Goal: Task Accomplishment & Management: Manage account settings

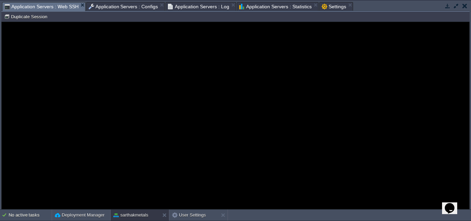
click at [276, 7] on span "Application Servers : Statistics" at bounding box center [275, 6] width 72 height 8
click at [46, 4] on span "Application Servers : Web SSH" at bounding box center [41, 6] width 74 height 9
click at [162, 161] on guac-modal "Error An error has occurred and this action cannot be completed. If the problem…" at bounding box center [236, 115] width 468 height 187
click at [205, 213] on button "User Settings" at bounding box center [189, 215] width 34 height 7
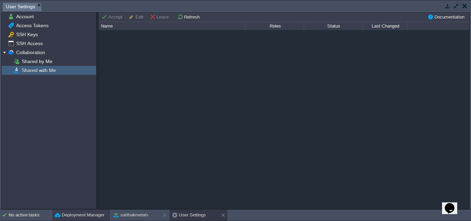
click at [87, 216] on button "Deployment Manager" at bounding box center [80, 215] width 50 height 7
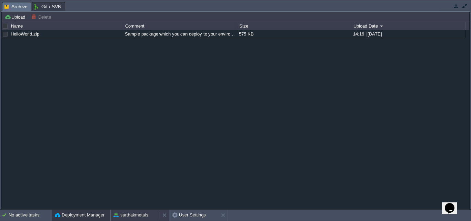
click at [146, 215] on button "sarthakmetals" at bounding box center [130, 215] width 35 height 7
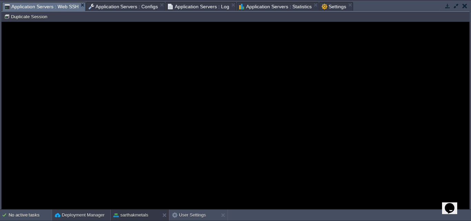
click at [98, 215] on button "Deployment Manager" at bounding box center [80, 215] width 50 height 7
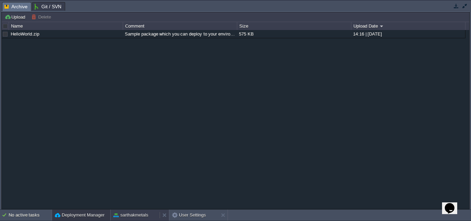
click at [134, 216] on button "sarthakmetals" at bounding box center [130, 215] width 35 height 7
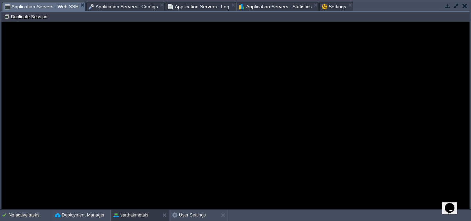
click at [96, 54] on guac-modal "Error An error has occurred and this action cannot be completed. If the problem…" at bounding box center [236, 115] width 468 height 187
drag, startPoint x: 86, startPoint y: 40, endPoint x: 278, endPoint y: 57, distance: 192.8
click at [278, 57] on guac-modal "Error An error has occurred and this action cannot be completed. If the problem…" at bounding box center [236, 115] width 468 height 187
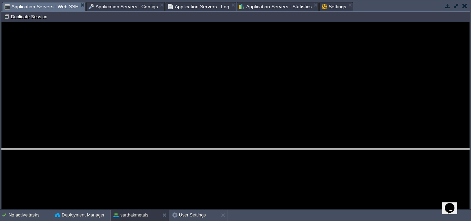
drag, startPoint x: 231, startPoint y: 2, endPoint x: 238, endPoint y: 149, distance: 146.8
click at [238, 149] on body "New Environment Import Marketplace Bonus ₹0.00 Upgrade Account Settings Help [E…" at bounding box center [235, 110] width 471 height 221
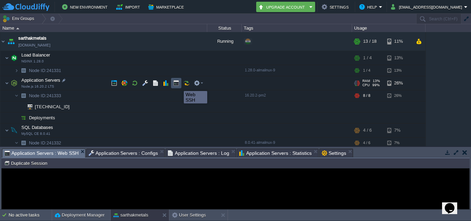
click at [179, 85] on button "button" at bounding box center [176, 83] width 6 height 6
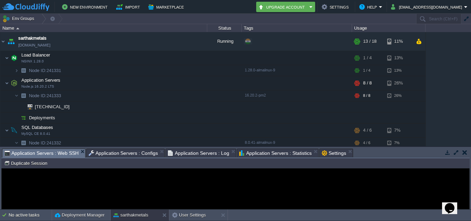
click at [47, 175] on div "Error An error has occurred and this action cannot be completed. If the problem…" at bounding box center [236, 189] width 468 height 56
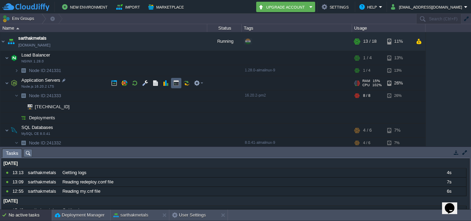
click at [172, 84] on td at bounding box center [176, 83] width 10 height 10
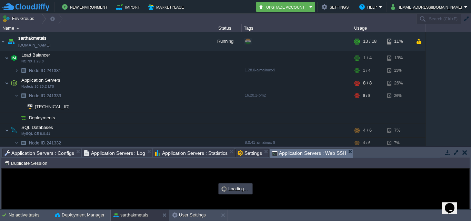
type input "#000000"
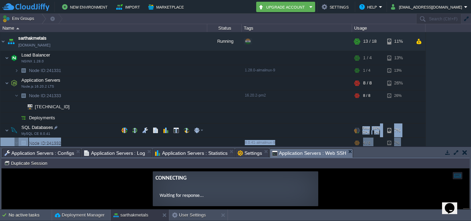
scroll to position [13, 0]
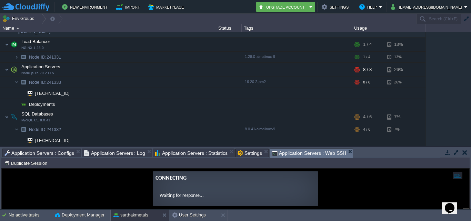
drag, startPoint x: 234, startPoint y: 159, endPoint x: 228, endPoint y: 160, distance: 6.3
click at [228, 160] on div "Node ID: 241333 Duplicate Session" at bounding box center [235, 163] width 468 height 10
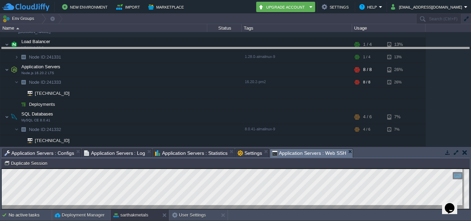
drag, startPoint x: 228, startPoint y: 158, endPoint x: 217, endPoint y: 57, distance: 102.1
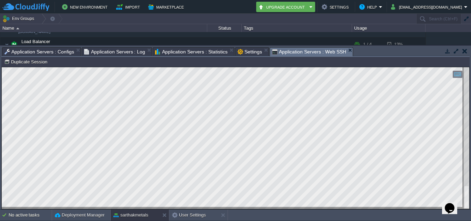
click at [2, 67] on html "Copy: Ctrl + Shift + C Paste: Ctrl + V Settings: Ctrl + Shift + Alt 0" at bounding box center [236, 67] width 468 height 0
click at [449, 52] on button "button" at bounding box center [448, 51] width 6 height 6
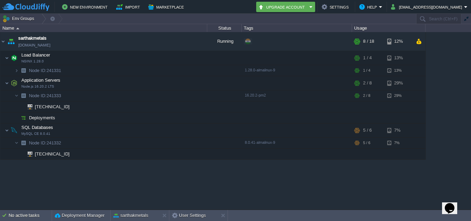
scroll to position [0, 0]
click at [124, 84] on button "button" at bounding box center [124, 83] width 6 height 6
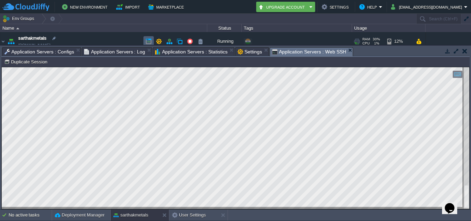
scroll to position [13, 0]
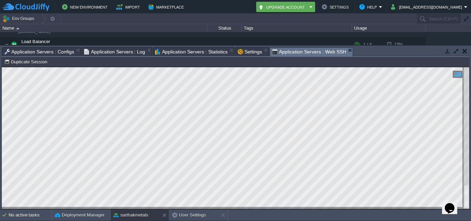
click at [447, 52] on button "button" at bounding box center [448, 51] width 6 height 6
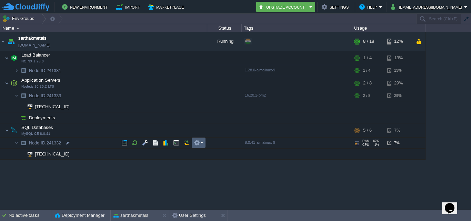
click at [201, 145] on em at bounding box center [198, 143] width 9 height 6
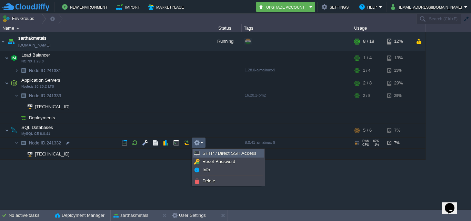
click at [202, 155] on link "SFTP / Direct SSH Access" at bounding box center [228, 154] width 71 height 8
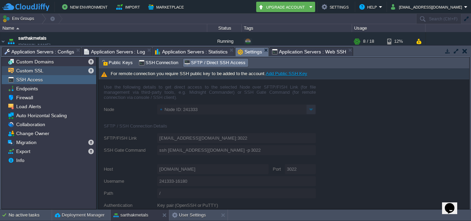
click at [48, 70] on div "Custom SSL" at bounding box center [49, 70] width 94 height 9
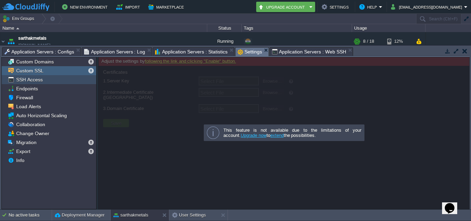
click at [40, 79] on span "SSH Access" at bounding box center [29, 80] width 29 height 6
type input "Node ID: 241332"
type input "[EMAIL_ADDRESS][DOMAIN_NAME]:3022"
type input "ssh [EMAIL_ADDRESS][DOMAIN_NAME] -p 3022"
type input "241332-16180"
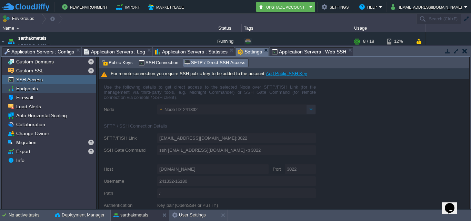
click at [36, 87] on span "Endpoints" at bounding box center [27, 89] width 24 height 6
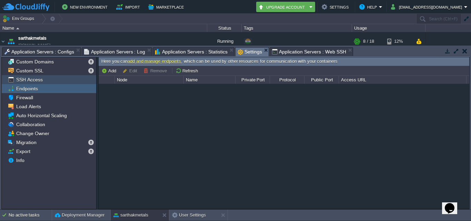
click at [34, 81] on span "SSH Access" at bounding box center [29, 80] width 29 height 6
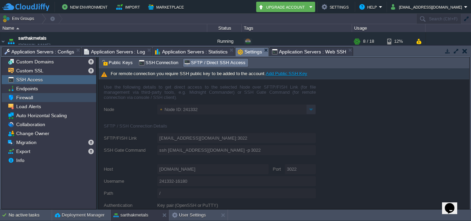
click at [41, 93] on div "Firewall" at bounding box center [49, 97] width 94 height 9
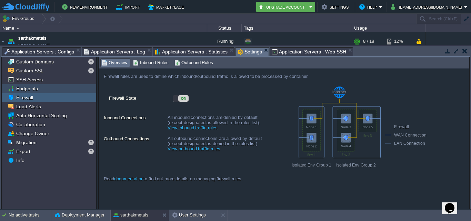
click at [36, 88] on span "Endpoints" at bounding box center [27, 89] width 24 height 6
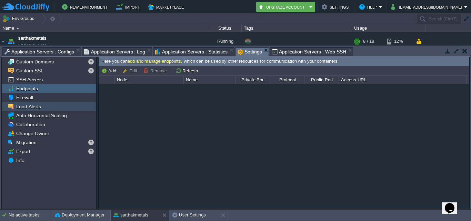
click at [28, 108] on span "Load Alerts" at bounding box center [28, 106] width 27 height 6
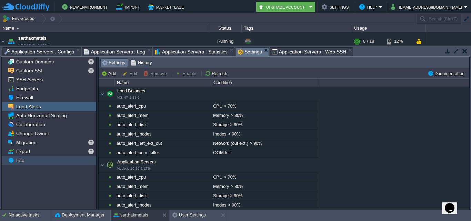
click at [21, 162] on span "Info" at bounding box center [20, 160] width 11 height 6
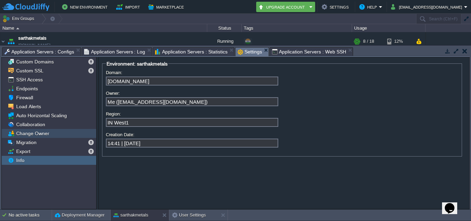
click at [24, 131] on span "Change Owner" at bounding box center [33, 133] width 36 height 6
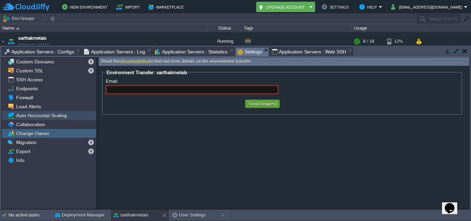
click at [26, 116] on span "Auto Horizontal Scaling" at bounding box center [41, 115] width 53 height 6
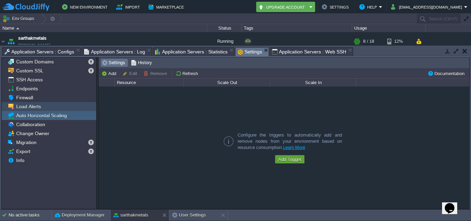
click at [26, 110] on span "Load Alerts" at bounding box center [28, 106] width 27 height 6
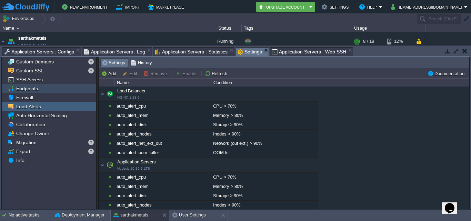
click at [30, 89] on span "Endpoints" at bounding box center [27, 89] width 24 height 6
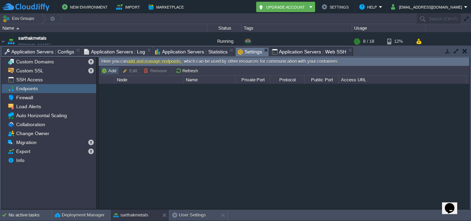
click at [108, 70] on button "Add" at bounding box center [109, 71] width 17 height 6
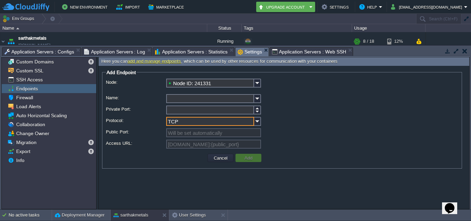
click at [236, 122] on input "TCP" at bounding box center [210, 121] width 88 height 9
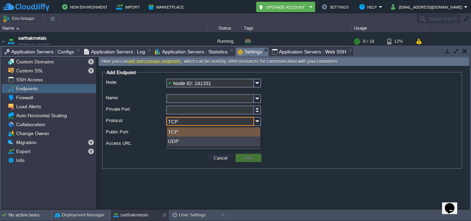
click at [236, 122] on input "TCP" at bounding box center [210, 121] width 88 height 9
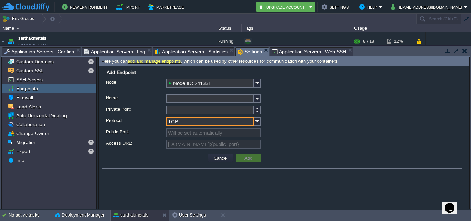
click at [228, 112] on input "Private Port:" at bounding box center [210, 110] width 88 height 9
type input "3306"
click at [203, 95] on input "Name:" at bounding box center [210, 98] width 88 height 9
type input "mysql"
click at [244, 158] on button "Add" at bounding box center [248, 158] width 12 height 6
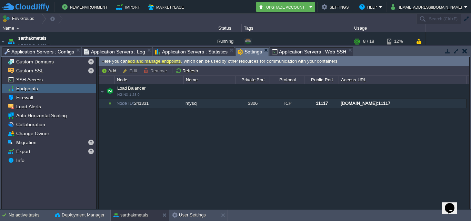
click at [321, 101] on div "11117" at bounding box center [322, 103] width 34 height 9
click at [321, 101] on input "11117" at bounding box center [322, 103] width 34 height 9
click at [233, 118] on div "Load Balancer NGINX 1.28.0 Load Balancer NGINX 1.28.0 Node ID: 241331 mysql 330…" at bounding box center [284, 146] width 371 height 125
click at [141, 211] on div "sarthakmetals" at bounding box center [135, 215] width 49 height 11
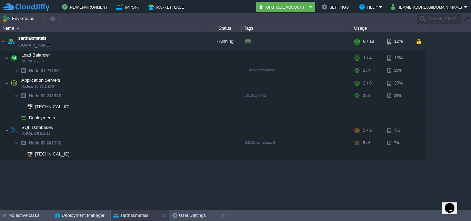
click at [133, 211] on div "sarthakmetals" at bounding box center [135, 215] width 49 height 11
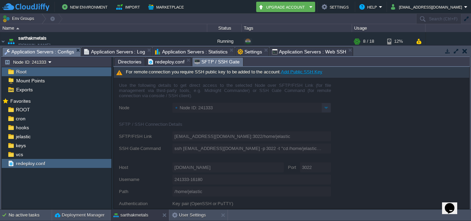
click at [57, 53] on span "Application Servers : Configs" at bounding box center [39, 52] width 70 height 9
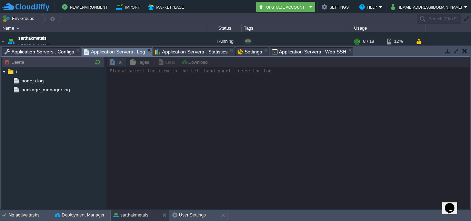
click at [86, 53] on span "Application Servers : Log" at bounding box center [114, 52] width 61 height 9
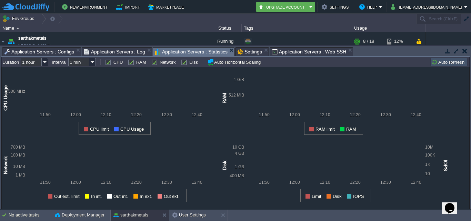
click at [177, 54] on span "Application Servers : Statistics" at bounding box center [191, 52] width 72 height 9
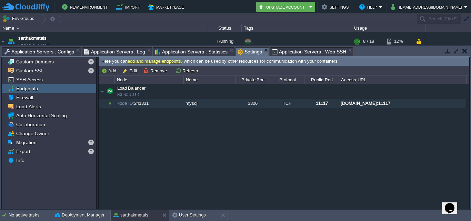
click at [246, 54] on span "Settings" at bounding box center [250, 52] width 24 height 9
click at [285, 57] on div "Tasks Activity Log Archive Git / SVN Application Servers : Configs User Setting…" at bounding box center [235, 52] width 468 height 10
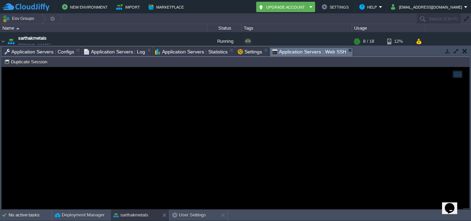
click at [280, 53] on span "Application Servers : Web SSH" at bounding box center [309, 52] width 74 height 9
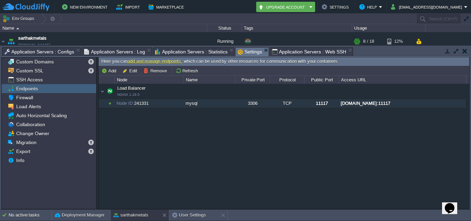
click at [242, 50] on span "Settings" at bounding box center [250, 52] width 24 height 9
click at [401, 103] on div "[DOMAIN_NAME]:11117" at bounding box center [402, 103] width 127 height 9
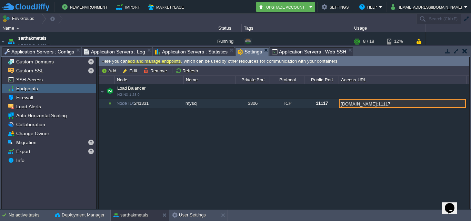
click at [401, 103] on input "[DOMAIN_NAME]:11117" at bounding box center [402, 103] width 127 height 9
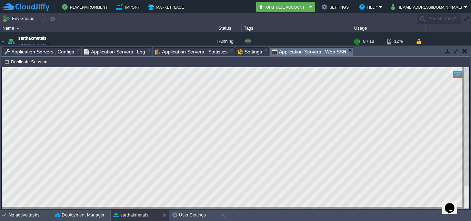
click at [295, 51] on span "Application Servers : Web SSH" at bounding box center [309, 52] width 74 height 9
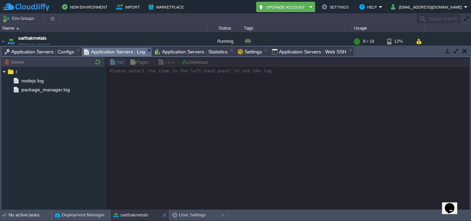
click at [130, 48] on span "Application Servers : Log" at bounding box center [114, 52] width 61 height 9
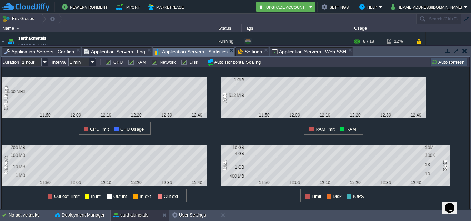
click at [193, 51] on span "Application Servers : Statistics" at bounding box center [191, 52] width 72 height 9
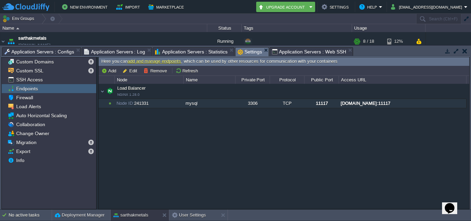
click at [248, 50] on span "Settings" at bounding box center [250, 52] width 24 height 9
drag, startPoint x: 128, startPoint y: 96, endPoint x: 119, endPoint y: 102, distance: 11.0
click at [119, 102] on span "Node ID:" at bounding box center [126, 103] width 18 height 5
click at [149, 70] on button "Remove" at bounding box center [156, 71] width 26 height 6
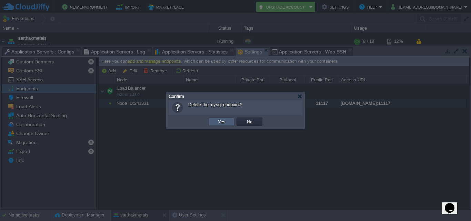
click at [224, 120] on button "Yes" at bounding box center [222, 122] width 12 height 6
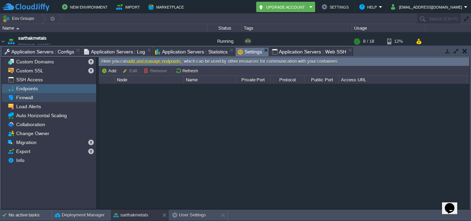
click at [28, 98] on span "Firewall" at bounding box center [24, 97] width 19 height 6
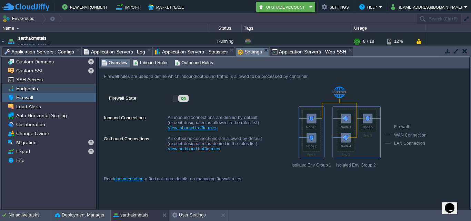
click at [35, 85] on div "Endpoints" at bounding box center [49, 88] width 94 height 9
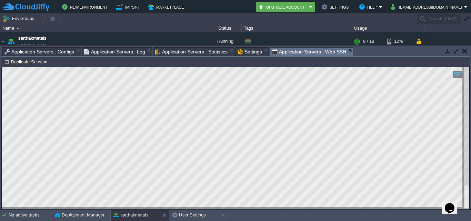
click at [283, 52] on span "Application Servers : Web SSH" at bounding box center [309, 52] width 74 height 9
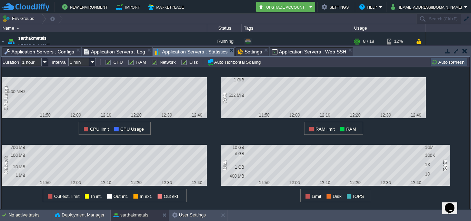
click at [190, 55] on span "Application Servers : Statistics" at bounding box center [191, 52] width 72 height 9
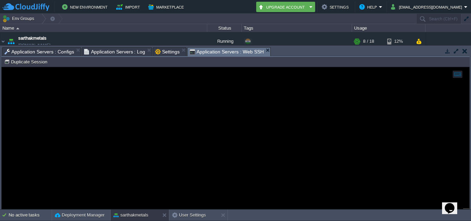
click at [161, 50] on span "Settings" at bounding box center [167, 52] width 24 height 8
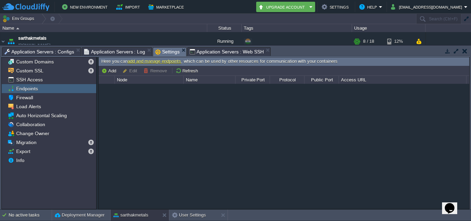
click at [447, 53] on button "button" at bounding box center [448, 51] width 6 height 6
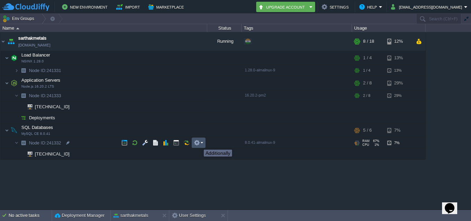
click at [199, 143] on button "button" at bounding box center [197, 143] width 6 height 6
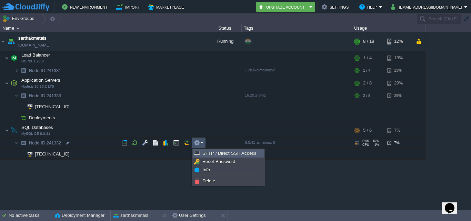
click at [202, 152] on link "SFTP / Direct SSH Access" at bounding box center [228, 154] width 71 height 8
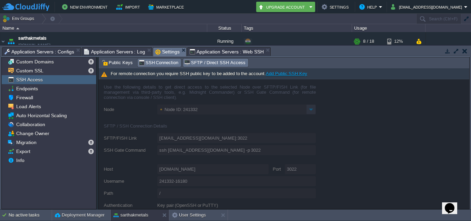
click at [163, 64] on span "SSH Connection" at bounding box center [159, 63] width 40 height 8
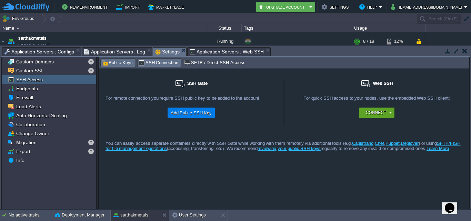
click at [126, 64] on span "Public Keys" at bounding box center [117, 63] width 31 height 8
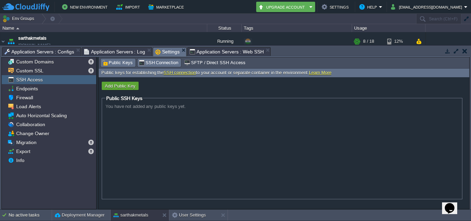
click at [143, 64] on span "SSH Connection" at bounding box center [159, 63] width 40 height 8
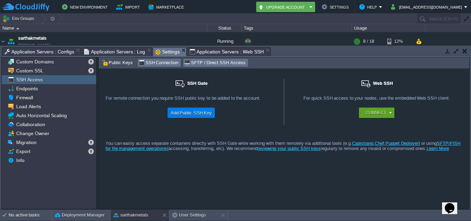
click at [185, 64] on span "SFTP / Direct SSH Access" at bounding box center [214, 63] width 61 height 8
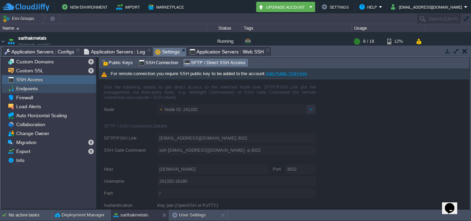
click at [42, 89] on div "Endpoints" at bounding box center [49, 88] width 94 height 9
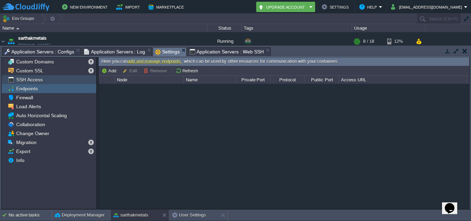
click at [40, 77] on div "SSH Access" at bounding box center [49, 79] width 94 height 9
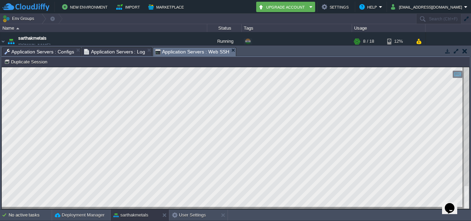
click at [449, 50] on button "button" at bounding box center [448, 51] width 6 height 6
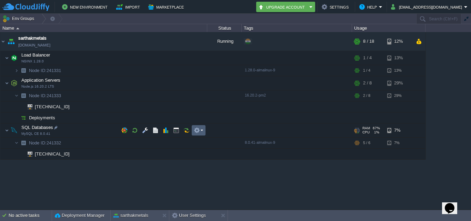
click at [201, 131] on em at bounding box center [198, 130] width 9 height 6
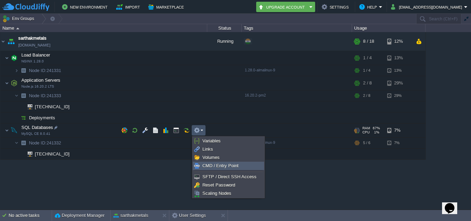
click at [213, 167] on span "CMD / Entry Point" at bounding box center [220, 165] width 36 height 5
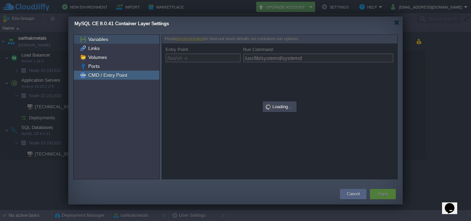
type input "/bin/sh -c"
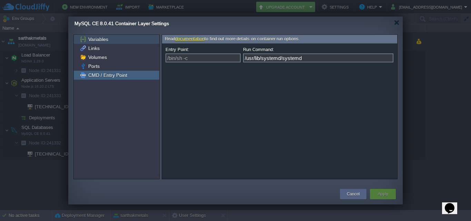
click at [103, 36] on span "Variables" at bounding box center [98, 39] width 22 height 6
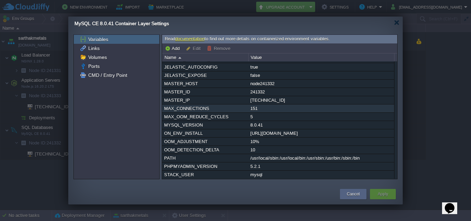
scroll to position [29, 0]
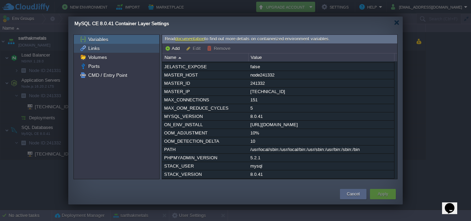
click at [121, 51] on div "Links" at bounding box center [117, 48] width 86 height 9
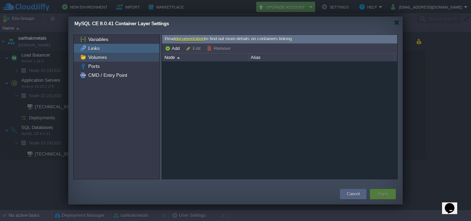
click at [118, 56] on div "Volumes" at bounding box center [117, 57] width 86 height 9
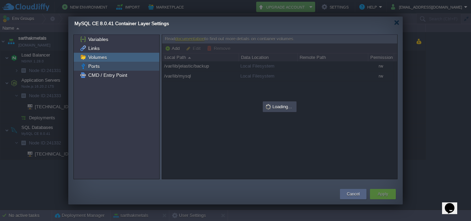
click at [116, 69] on div "Ports" at bounding box center [117, 66] width 86 height 9
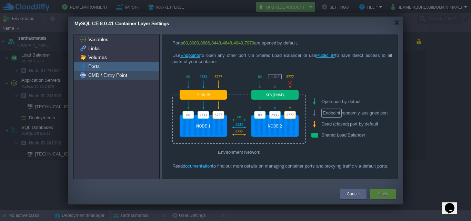
click at [122, 74] on span "CMD / Entry Point" at bounding box center [107, 75] width 41 height 6
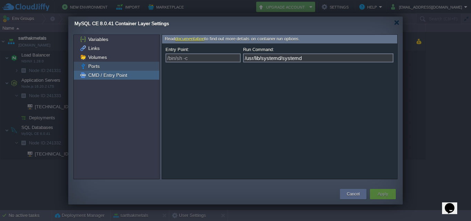
click at [117, 67] on div "Ports" at bounding box center [117, 66] width 86 height 9
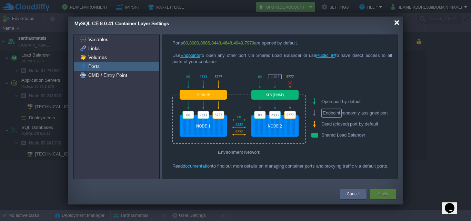
click at [394, 24] on div at bounding box center [396, 22] width 5 height 5
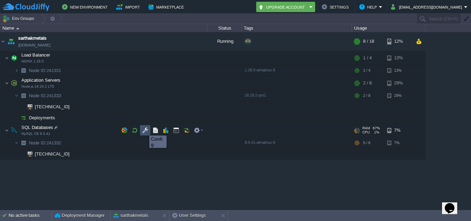
click at [144, 129] on button "button" at bounding box center [145, 130] width 6 height 6
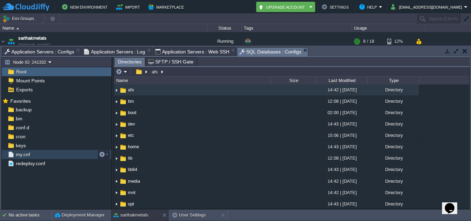
click at [31, 153] on link "my.cnf" at bounding box center [22, 154] width 17 height 6
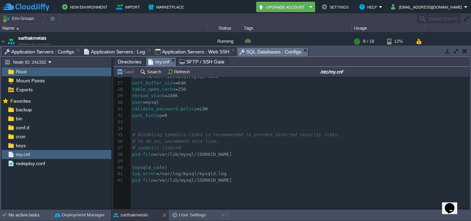
scroll to position [183, 0]
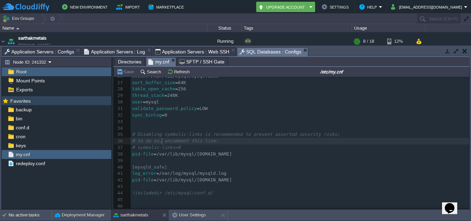
type textarea "​"
drag, startPoint x: 90, startPoint y: 104, endPoint x: 332, endPoint y: 52, distance: 247.6
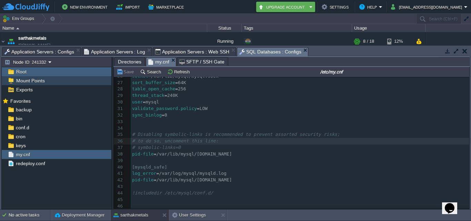
click at [52, 78] on div "Mount Points" at bounding box center [57, 80] width 110 height 9
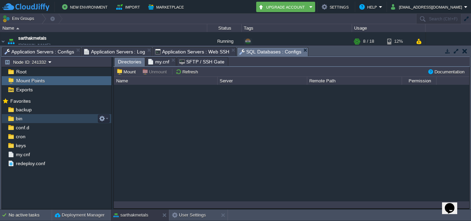
click at [17, 120] on span "bin" at bounding box center [18, 119] width 9 height 6
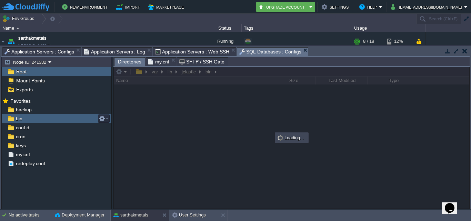
click at [17, 120] on span "bin" at bounding box center [18, 119] width 9 height 6
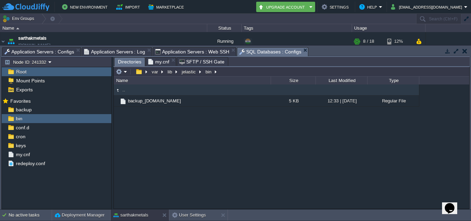
click at [456, 52] on button "button" at bounding box center [456, 51] width 6 height 6
click at [454, 51] on button "button" at bounding box center [456, 51] width 6 height 6
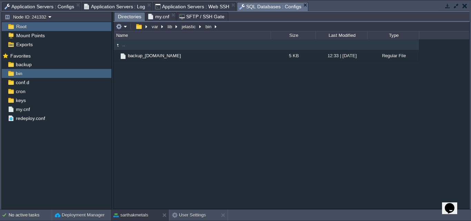
click at [448, 8] on button "button" at bounding box center [448, 6] width 6 height 6
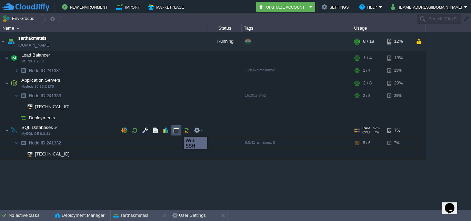
click at [179, 131] on button "button" at bounding box center [176, 130] width 6 height 6
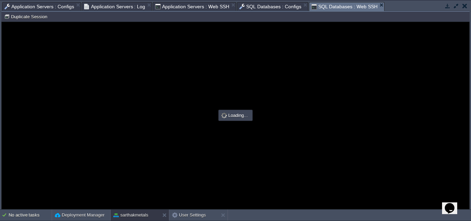
scroll to position [0, 0]
type input "#000000"
